Goal: Transaction & Acquisition: Purchase product/service

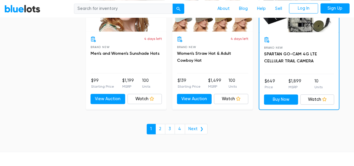
scroll to position [2560, 0]
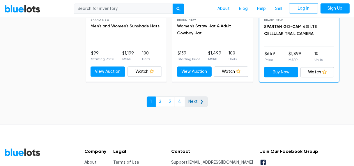
click at [195, 103] on link "Next ❯" at bounding box center [196, 101] width 23 height 10
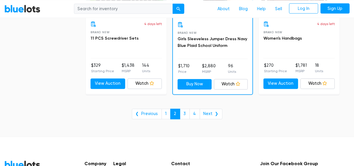
scroll to position [2444, 0]
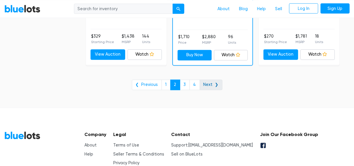
click at [212, 80] on link "Next ❯" at bounding box center [211, 85] width 23 height 10
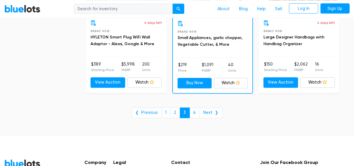
scroll to position [2444, 0]
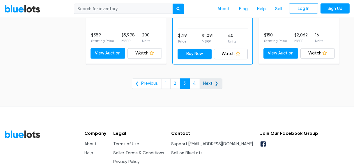
click at [217, 80] on link "Next ❯" at bounding box center [211, 84] width 23 height 10
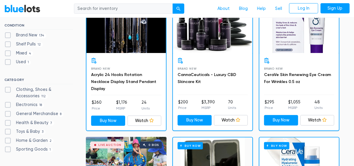
scroll to position [58, 0]
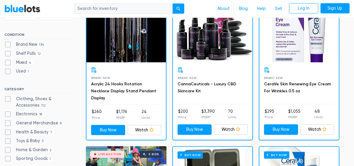
click at [125, 50] on div "Buy Now" at bounding box center [125, 31] width 79 height 61
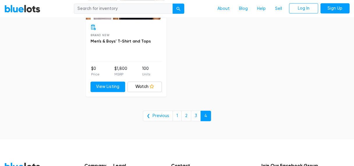
scroll to position [1135, 0]
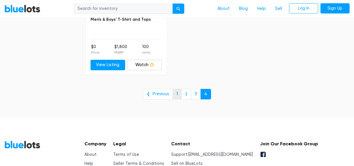
click at [178, 91] on link "1" at bounding box center [177, 94] width 9 height 10
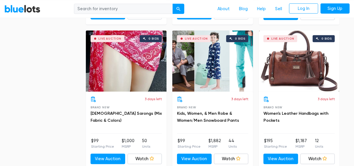
scroll to position [2182, 0]
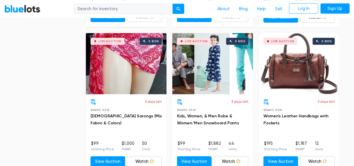
click at [314, 75] on div "Live Auction 0 bids" at bounding box center [299, 63] width 81 height 61
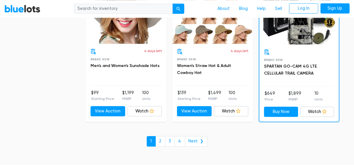
scroll to position [2531, 0]
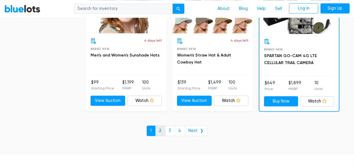
click at [158, 126] on link "2" at bounding box center [160, 130] width 10 height 10
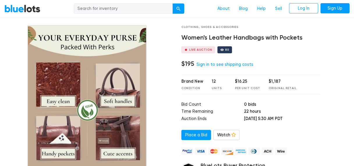
scroll to position [29, 0]
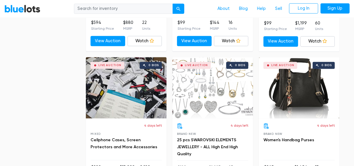
scroll to position [873, 0]
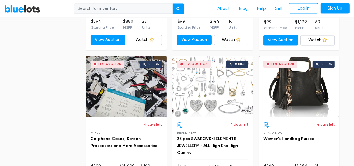
click at [289, 106] on div "Live Auction 0 bids" at bounding box center [299, 86] width 81 height 61
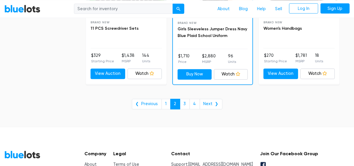
scroll to position [2444, 0]
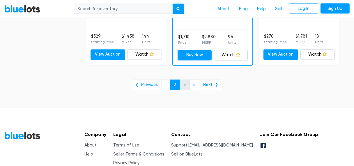
click at [187, 81] on link "3" at bounding box center [185, 85] width 10 height 10
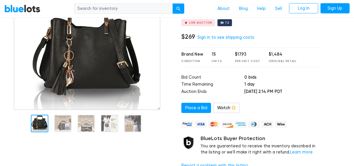
scroll to position [58, 0]
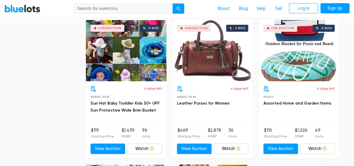
scroll to position [1600, 0]
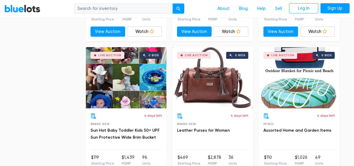
click at [294, 77] on div "Live Auction 0 bids" at bounding box center [299, 77] width 81 height 61
